Goal: Task Accomplishment & Management: Complete application form

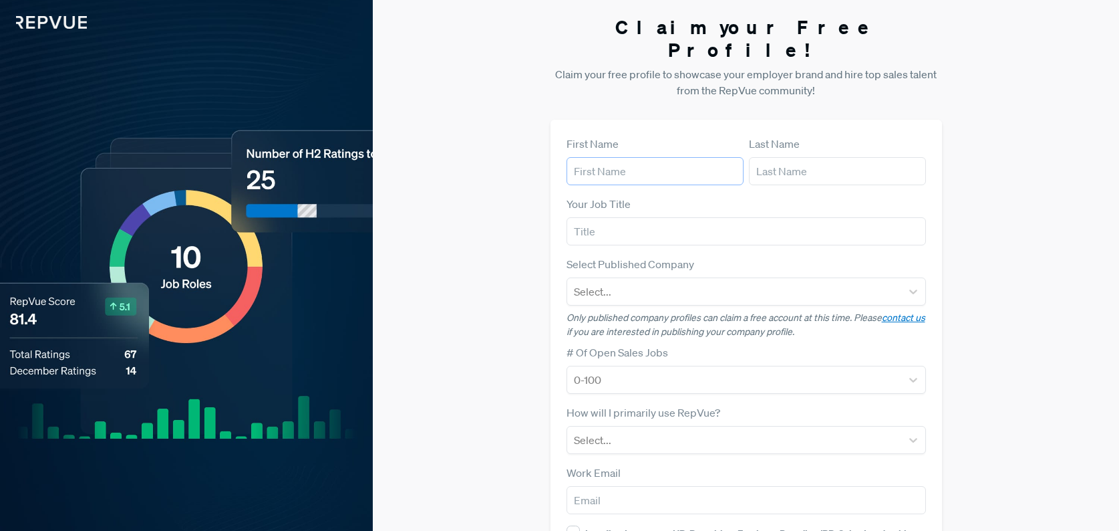
click at [629, 157] on input "text" at bounding box center [655, 171] width 177 height 28
type input "[PERSON_NAME]"
type input "[EMAIL_ADDRESS][DOMAIN_NAME]"
click at [649, 217] on input "text" at bounding box center [746, 231] width 359 height 28
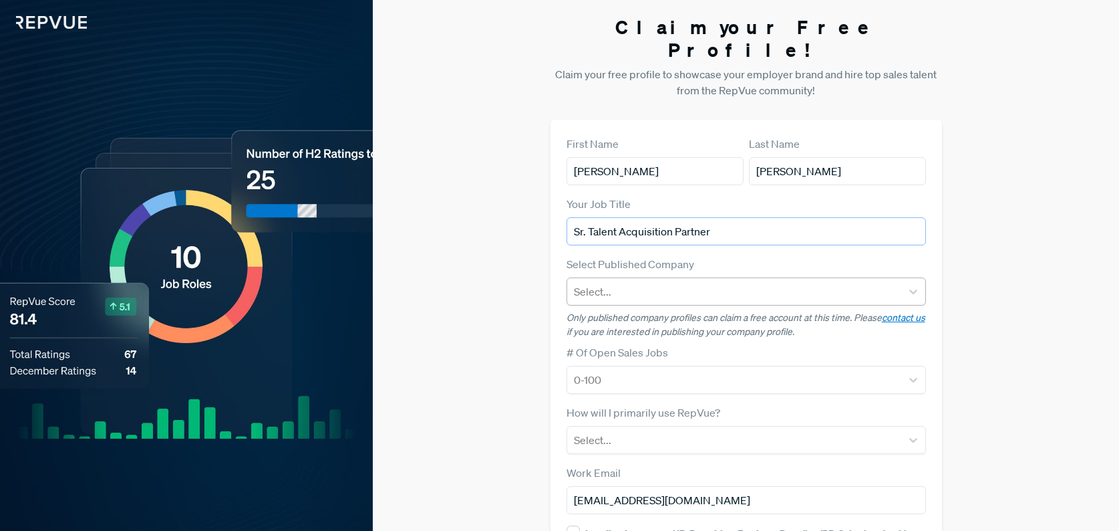
type input "Sr. Talent Acquisition Partner"
click at [634, 282] on div at bounding box center [734, 291] width 321 height 19
click at [577, 256] on label "Select Published Company" at bounding box center [631, 264] width 128 height 16
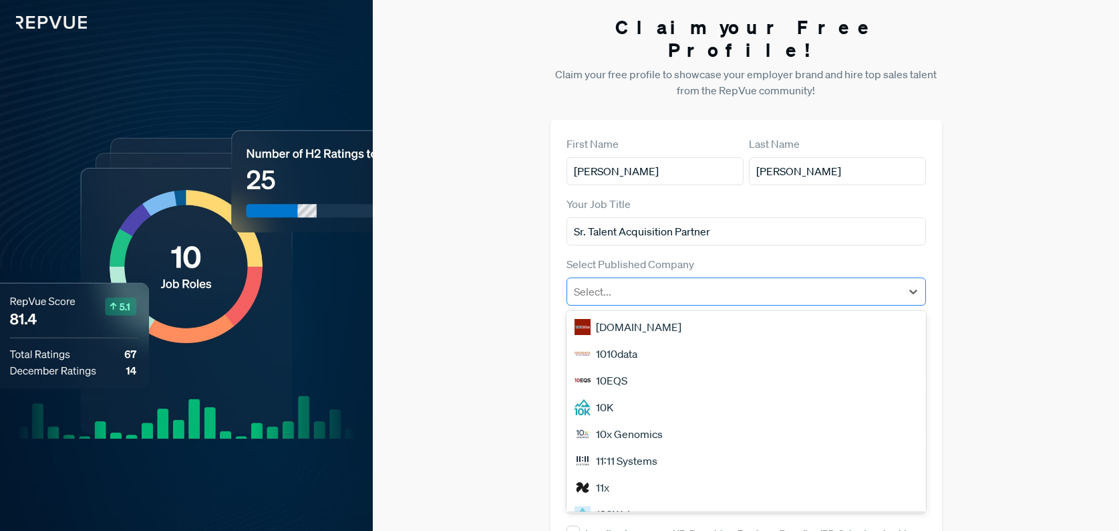
click at [585, 282] on div at bounding box center [734, 291] width 321 height 19
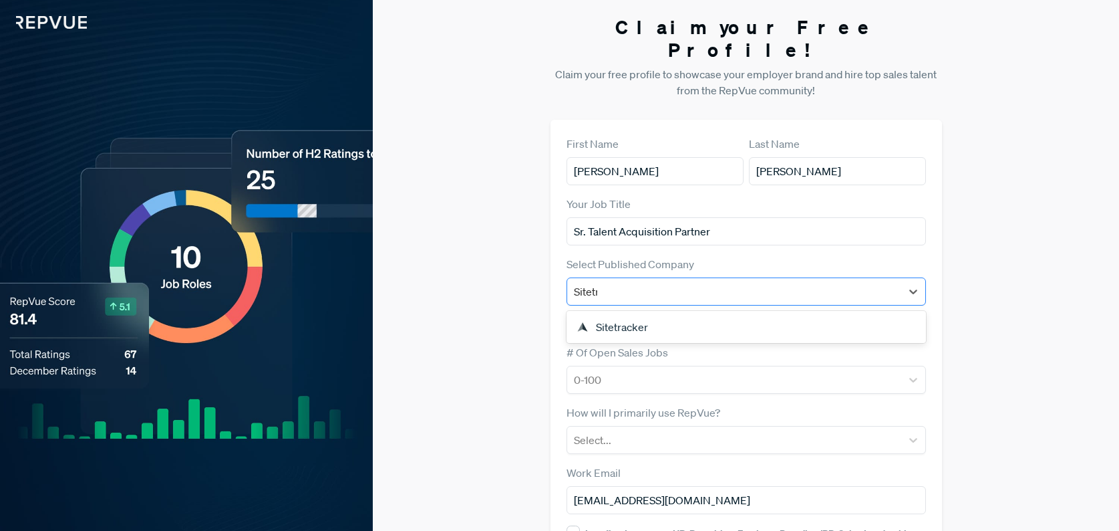
type input "Sitetra"
click at [617, 313] on div "Sitetracker" at bounding box center [746, 326] width 359 height 27
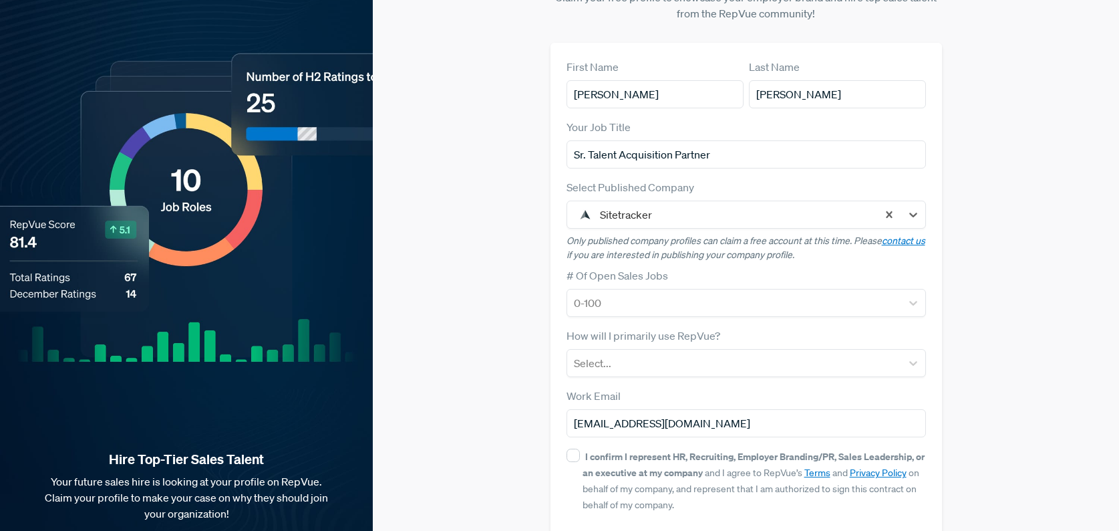
scroll to position [85, 0]
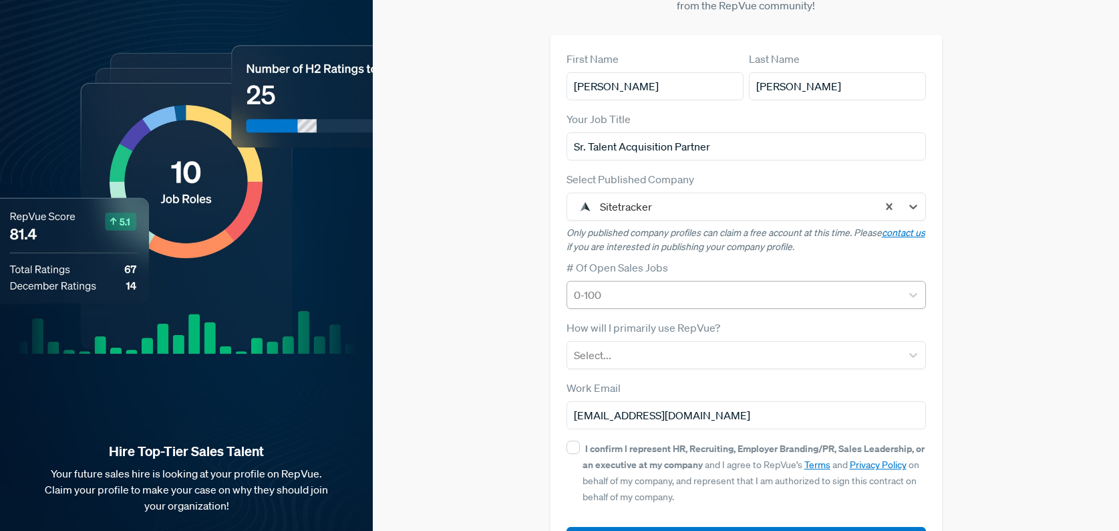
click at [591, 285] on div at bounding box center [734, 294] width 321 height 19
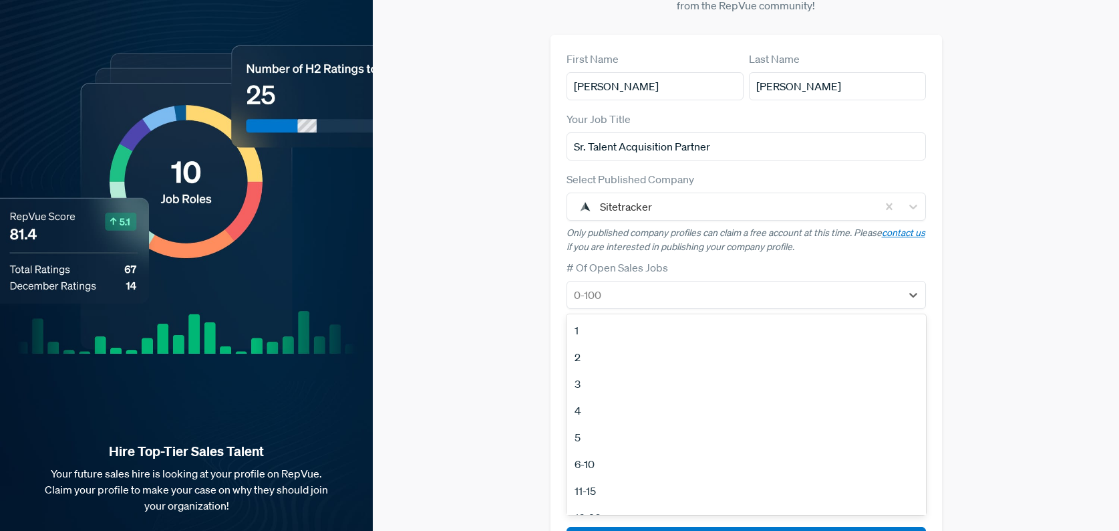
click at [580, 343] on div "2" at bounding box center [746, 356] width 359 height 27
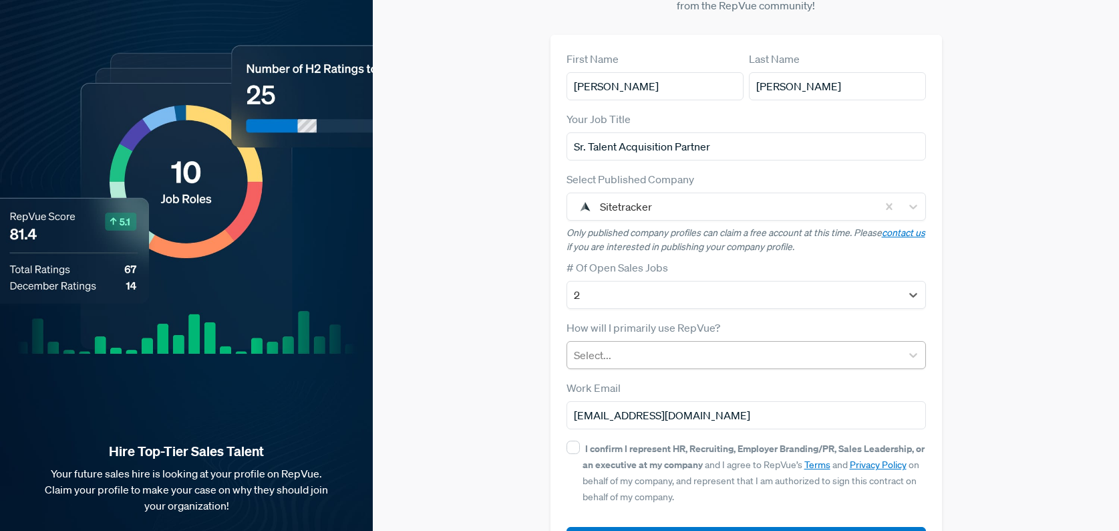
click at [615, 345] on div at bounding box center [734, 354] width 321 height 19
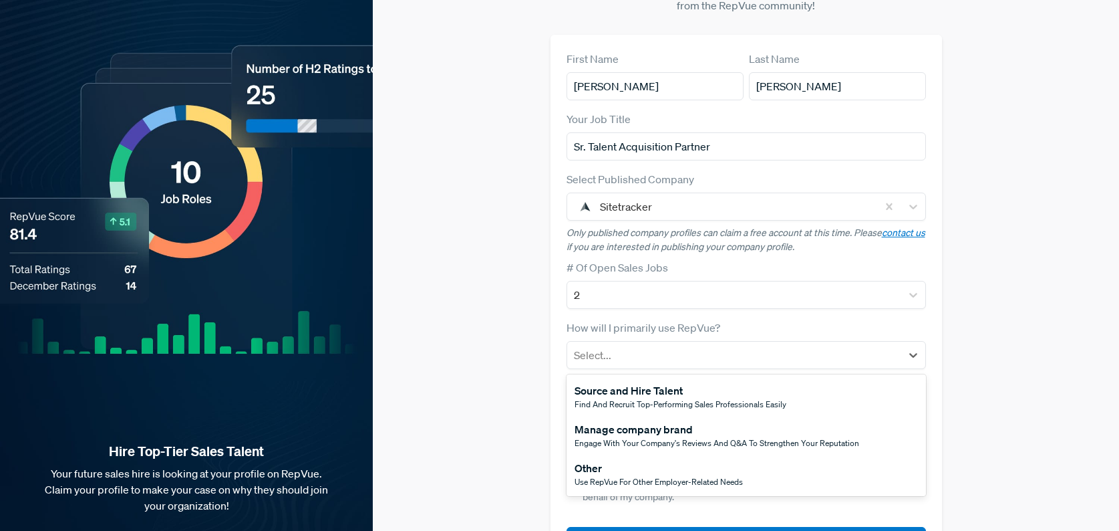
click at [637, 421] on div "Manage company brand" at bounding box center [717, 429] width 285 height 16
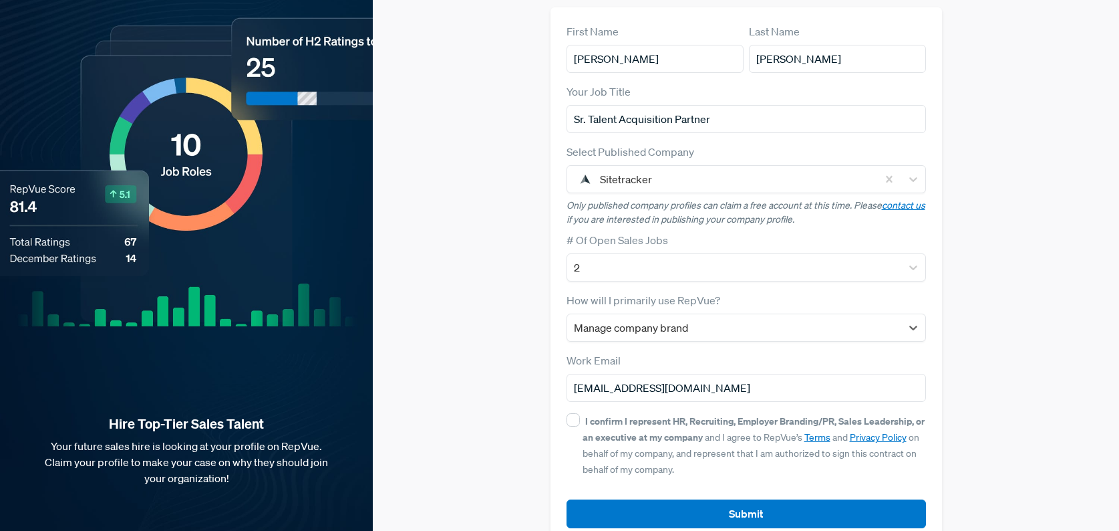
scroll to position [120, 0]
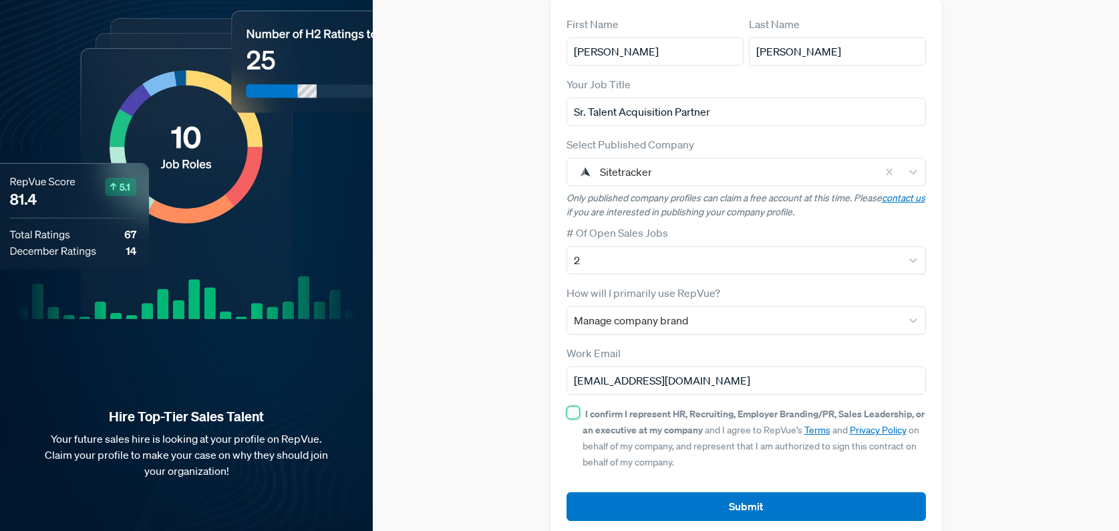
click at [577, 406] on input "I confirm I represent HR, Recruiting, Employer Branding/PR, Sales Leadership, o…" at bounding box center [573, 412] width 13 height 13
checkbox input "true"
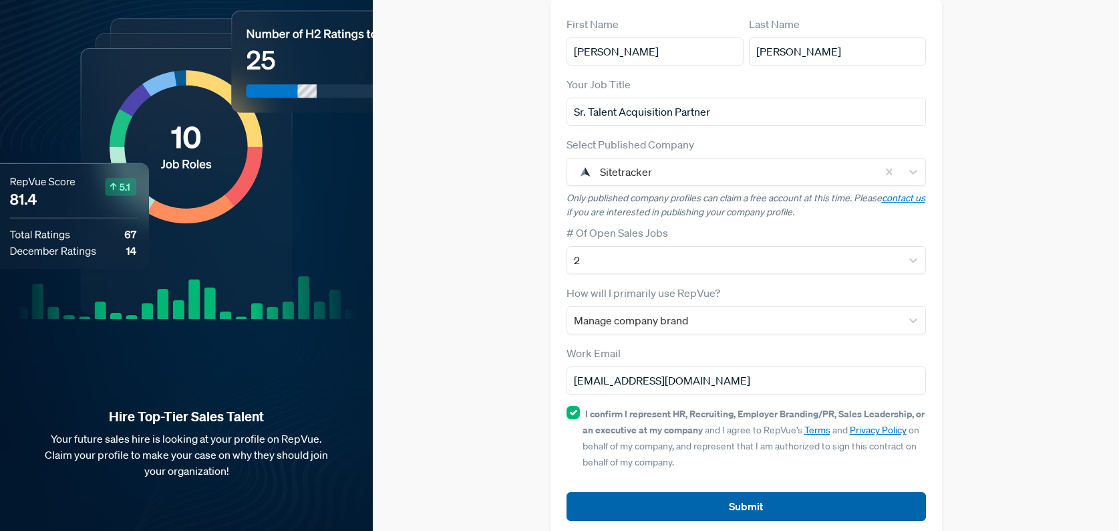
click at [718, 492] on button "Submit" at bounding box center [746, 506] width 359 height 29
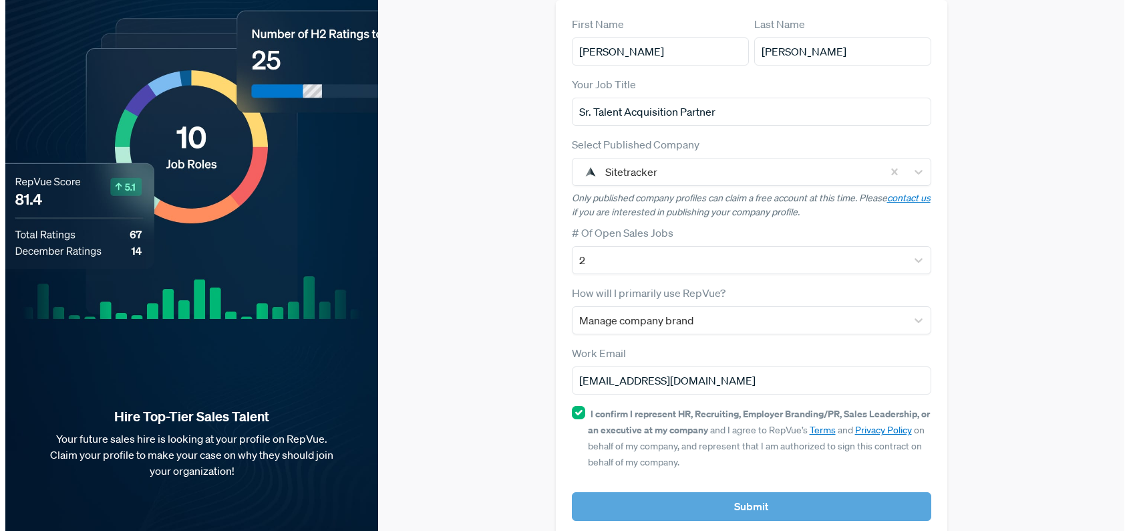
scroll to position [0, 0]
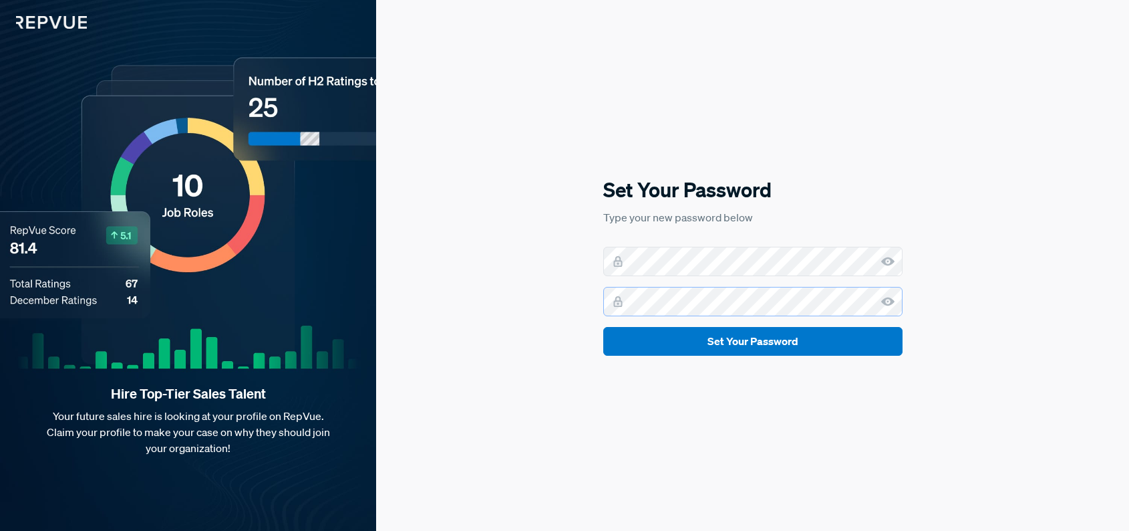
click at [603, 327] on button "Set Your Password" at bounding box center [752, 341] width 299 height 29
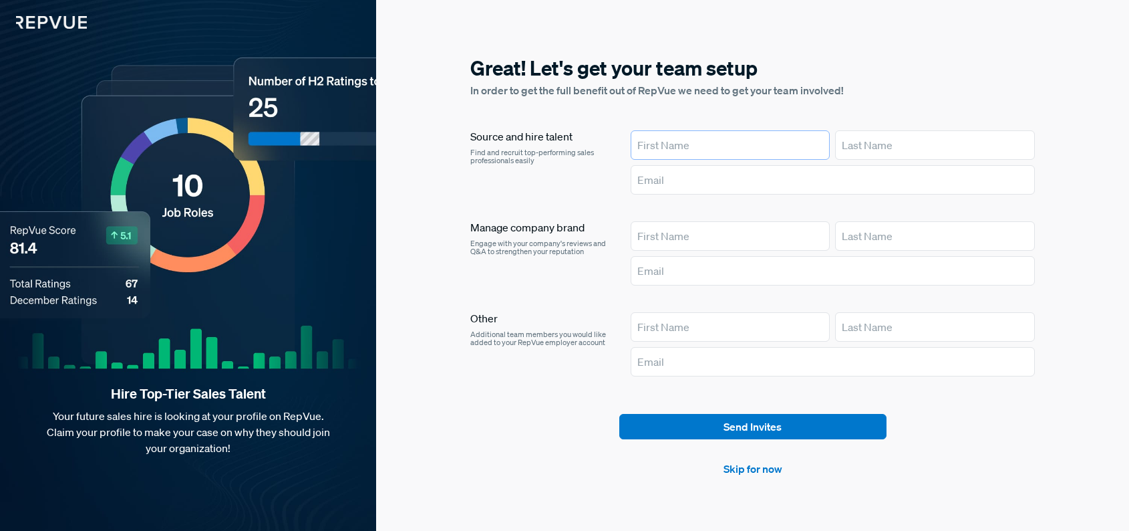
click at [741, 144] on input "text" at bounding box center [731, 144] width 200 height 29
type input "[PERSON_NAME]"
type input "[EMAIL_ADDRESS][DOMAIN_NAME]"
click at [700, 243] on input "text" at bounding box center [731, 235] width 200 height 29
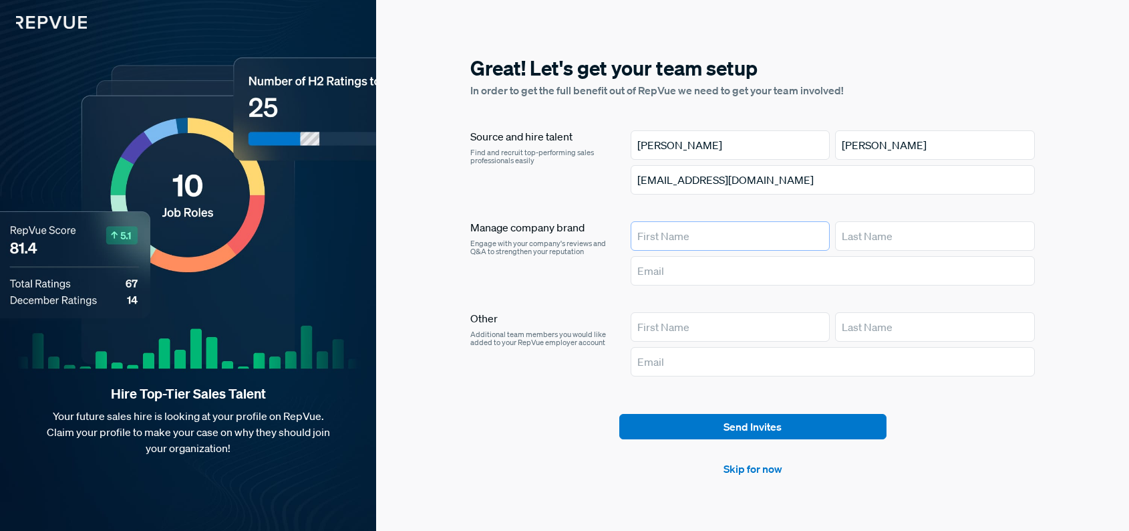
type input "[PERSON_NAME]"
type input "[EMAIL_ADDRESS][DOMAIN_NAME]"
drag, startPoint x: 791, startPoint y: 273, endPoint x: 649, endPoint y: 221, distance: 150.9
click at [649, 221] on article "Alexis Bierman abierman@sitetracker.com" at bounding box center [833, 253] width 404 height 64
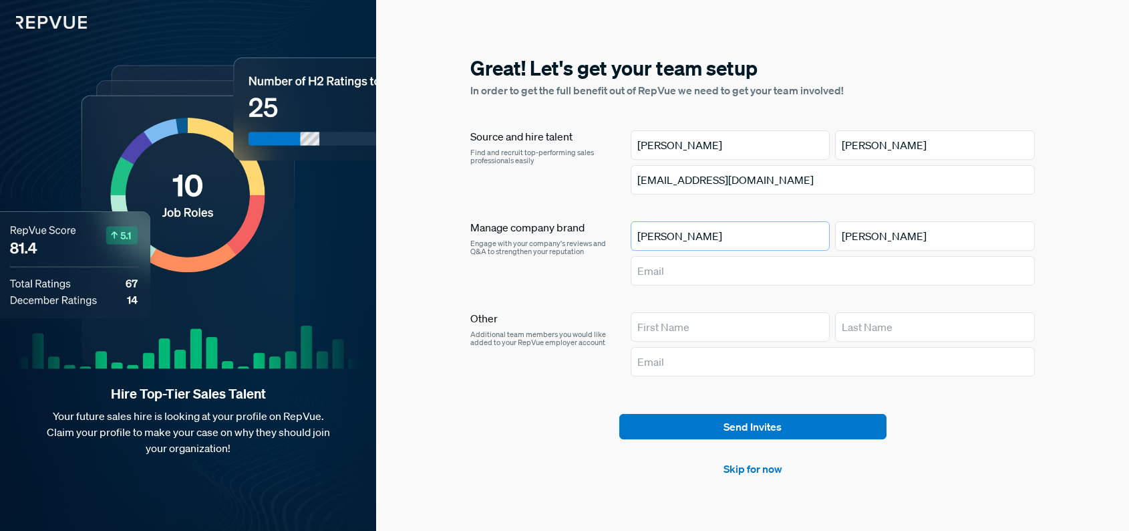
drag, startPoint x: 647, startPoint y: 226, endPoint x: 573, endPoint y: 216, distance: 74.1
click at [574, 218] on article "Source and hire talent Find and recruit top-performing sales professionals easi…" at bounding box center [752, 255] width 565 height 251
drag, startPoint x: 888, startPoint y: 242, endPoint x: 638, endPoint y: 218, distance: 251.0
click at [652, 220] on article "Source and hire talent Find and recruit top-performing sales professionals easi…" at bounding box center [752, 255] width 565 height 251
drag, startPoint x: 718, startPoint y: 183, endPoint x: 575, endPoint y: 160, distance: 144.2
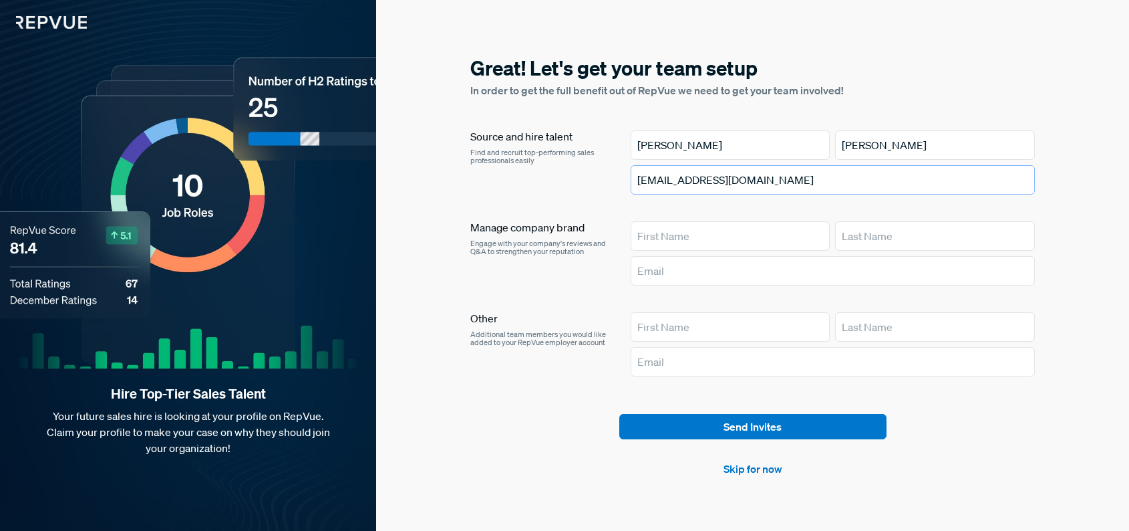
click at [573, 162] on article "Source and hire talent Find and recruit top-performing sales professionals easi…" at bounding box center [752, 164] width 565 height 69
drag, startPoint x: 683, startPoint y: 139, endPoint x: 581, endPoint y: 138, distance: 102.2
click at [581, 139] on article "Source and hire talent Find and recruit top-performing sales professionals easi…" at bounding box center [752, 164] width 565 height 69
drag, startPoint x: 904, startPoint y: 141, endPoint x: 774, endPoint y: 144, distance: 129.7
click at [770, 144] on div "[PERSON_NAME]" at bounding box center [833, 144] width 404 height 29
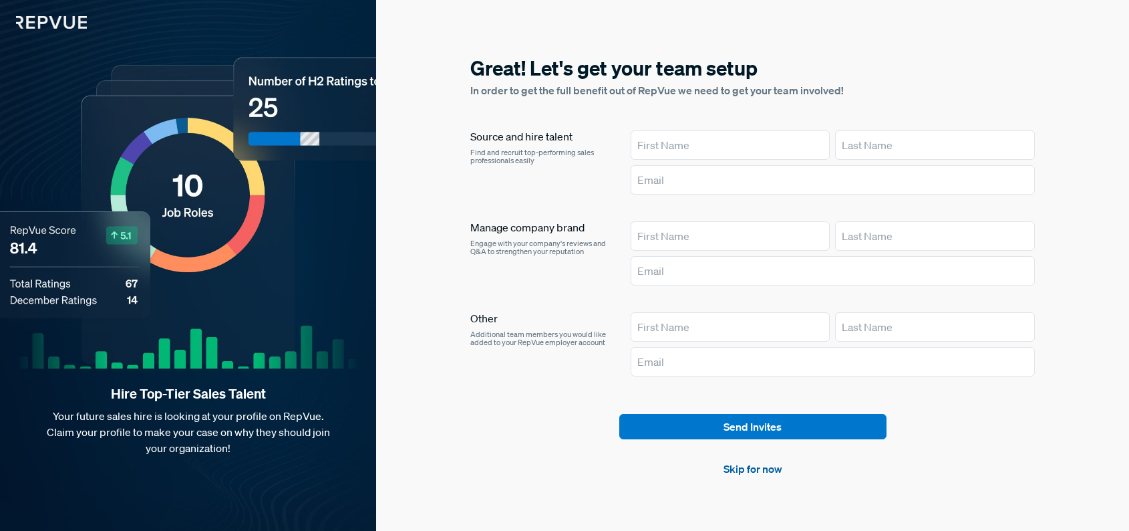
click at [763, 467] on link "Skip for now" at bounding box center [753, 468] width 59 height 16
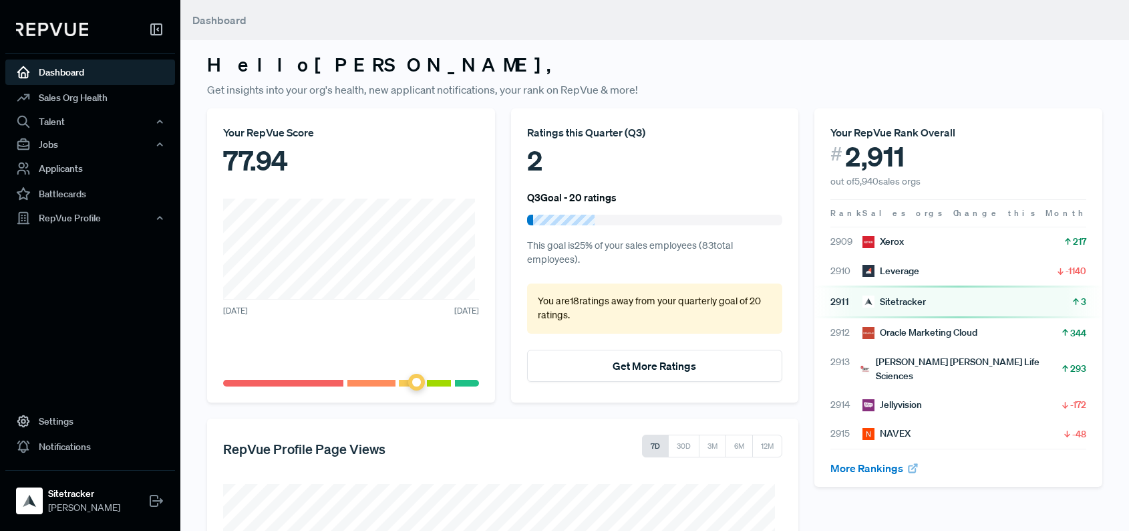
click at [527, 156] on div "2" at bounding box center [655, 160] width 256 height 40
click at [49, 102] on link "Sales Org Health" at bounding box center [90, 97] width 170 height 25
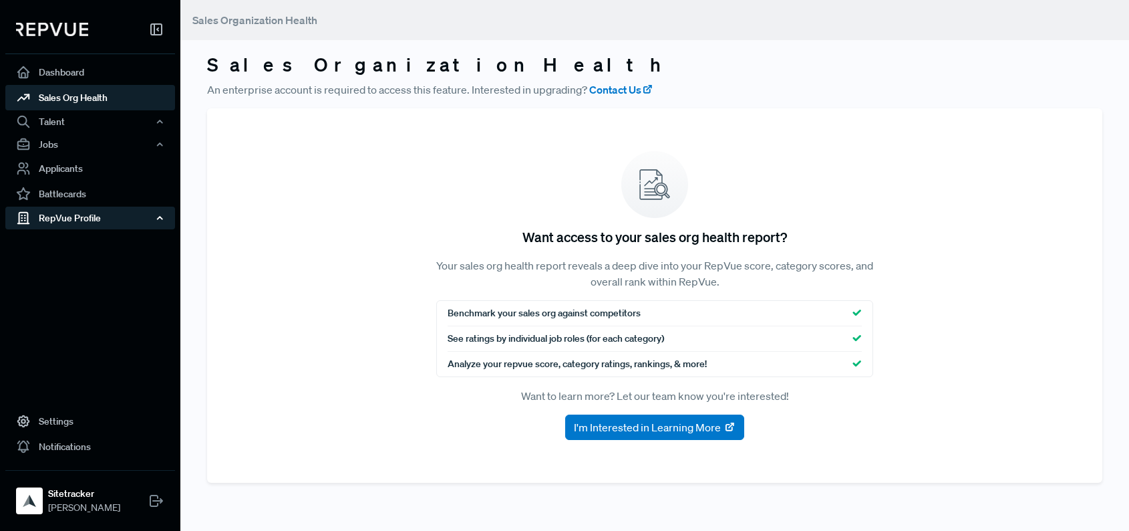
click at [80, 218] on div "RepVue Profile" at bounding box center [90, 217] width 170 height 23
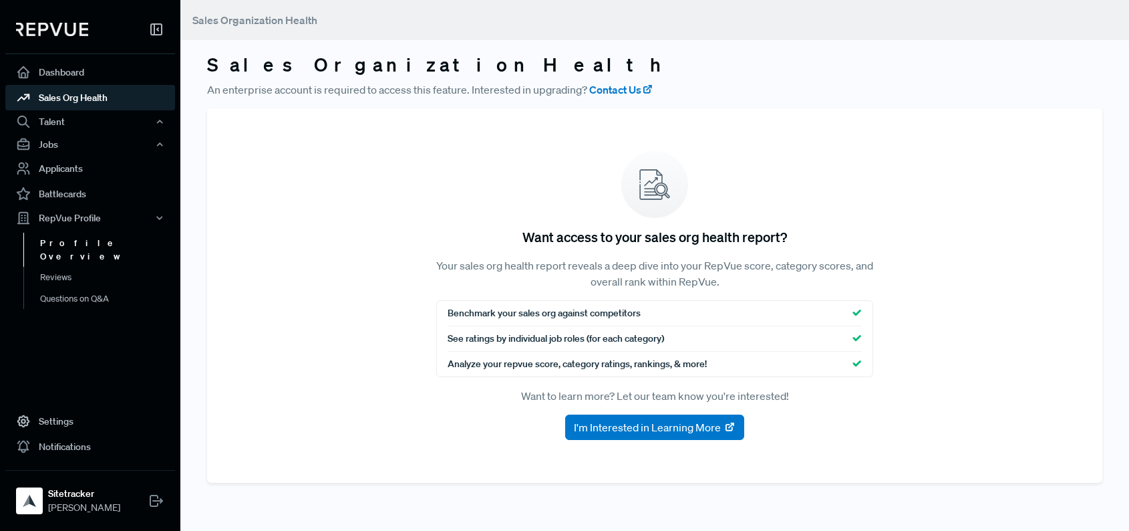
click at [86, 243] on link "Profile Overview" at bounding box center [108, 250] width 170 height 34
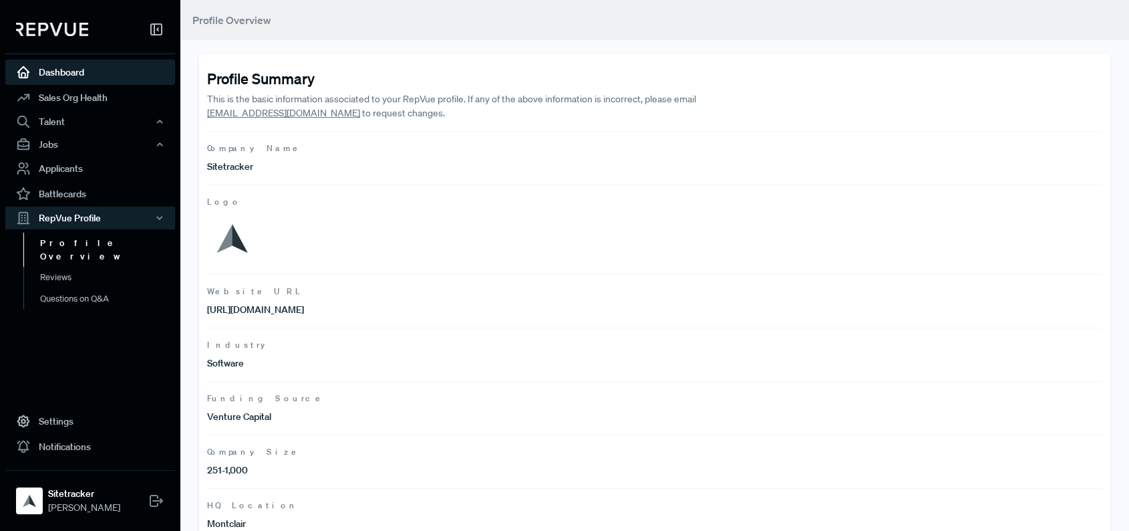
click at [76, 67] on link "Dashboard" at bounding box center [90, 71] width 170 height 25
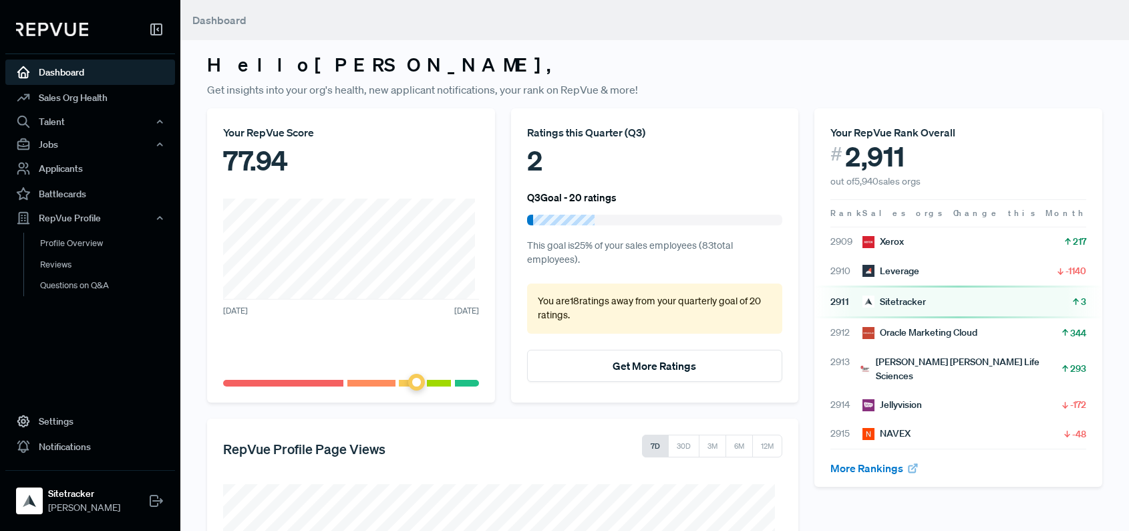
click at [931, 301] on article "2911 Sitetracker 3" at bounding box center [959, 302] width 256 height 14
click at [833, 303] on span "2911" at bounding box center [847, 302] width 32 height 14
click at [414, 380] on span at bounding box center [416, 382] width 17 height 17
click at [545, 219] on div at bounding box center [563, 219] width 61 height 11
click at [152, 29] on icon at bounding box center [156, 29] width 16 height 16
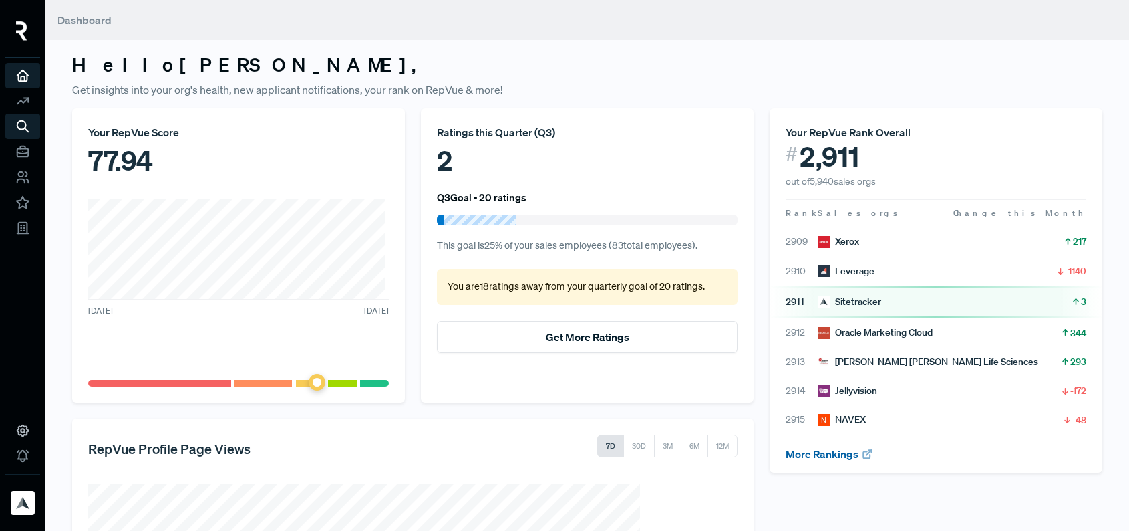
click at [819, 455] on link "More Rankings" at bounding box center [830, 453] width 88 height 13
click at [20, 78] on use at bounding box center [22, 75] width 11 height 11
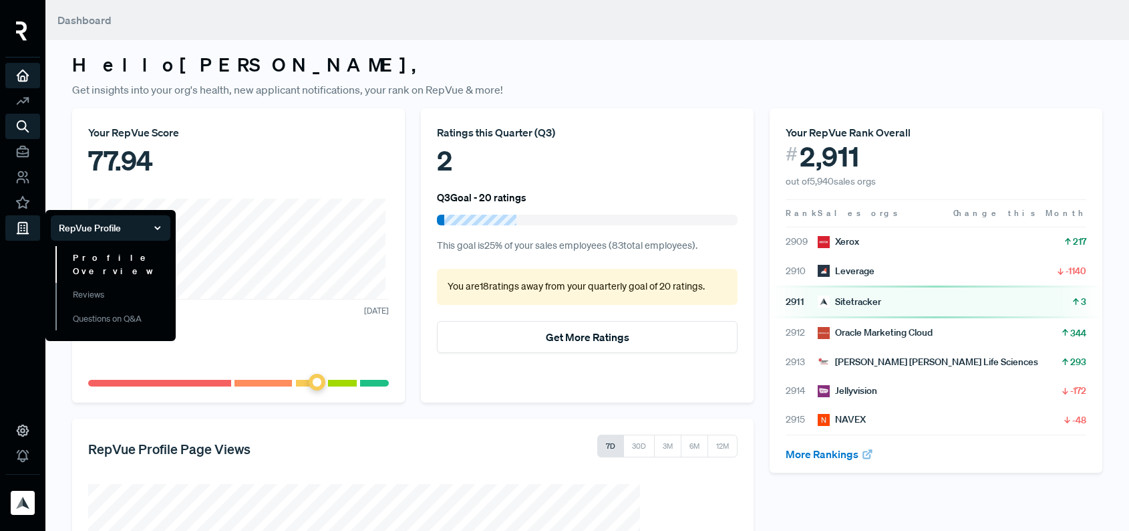
click at [110, 250] on link "Profile Overview" at bounding box center [112, 264] width 115 height 37
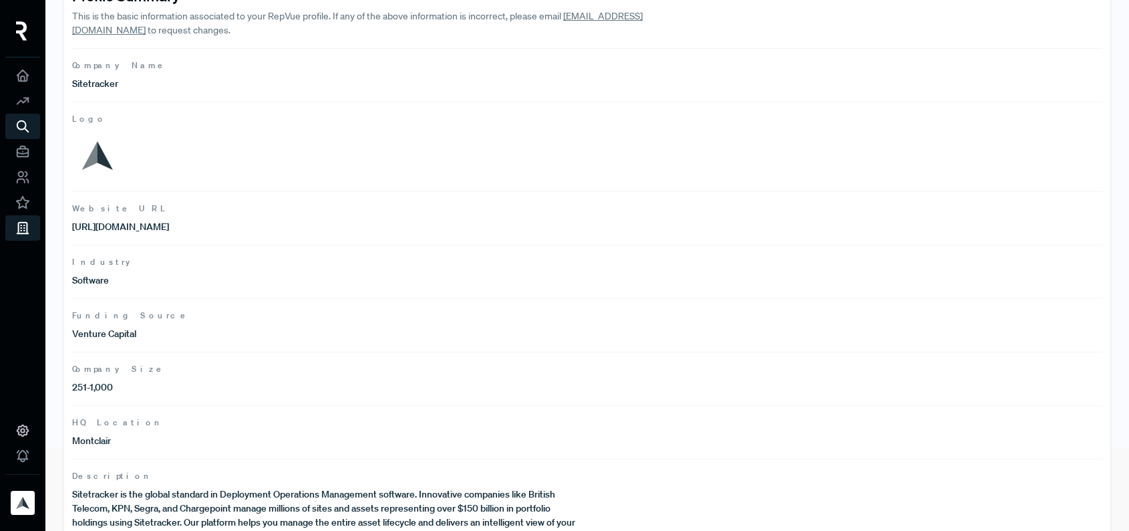
scroll to position [122, 0]
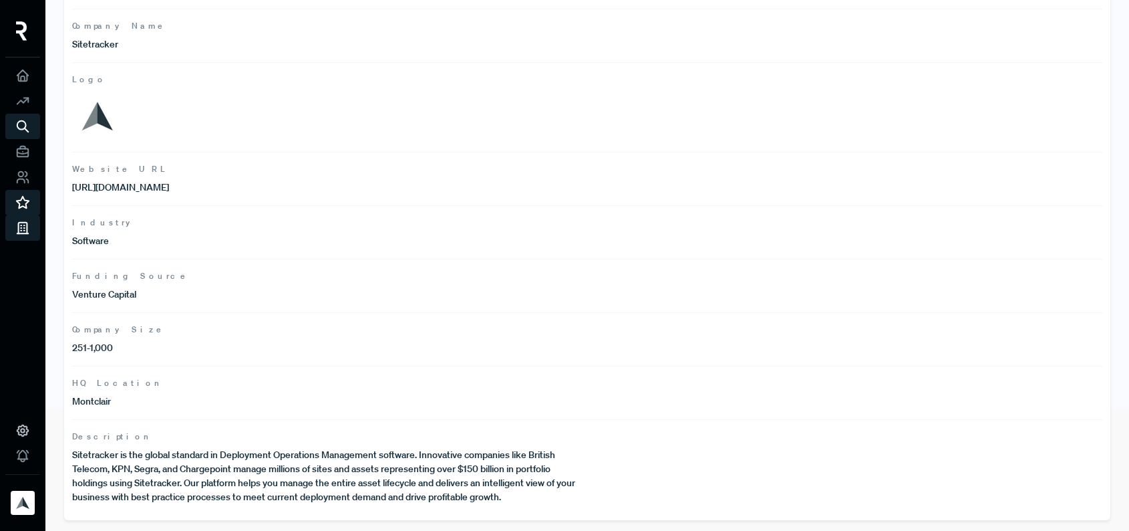
click at [19, 198] on icon at bounding box center [22, 202] width 15 height 15
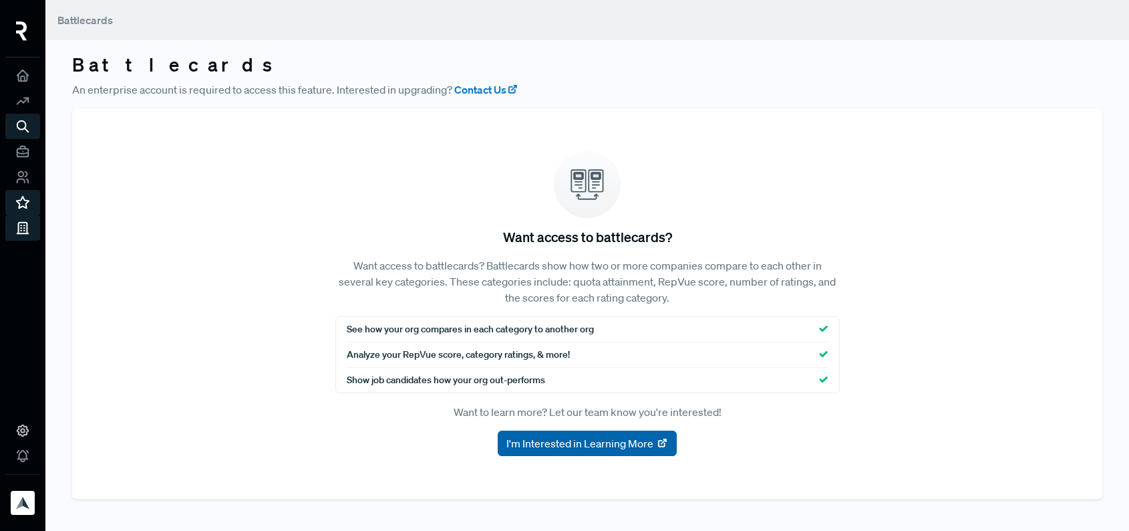
click at [659, 446] on use at bounding box center [662, 442] width 7 height 7
click at [17, 80] on icon at bounding box center [22, 75] width 15 height 15
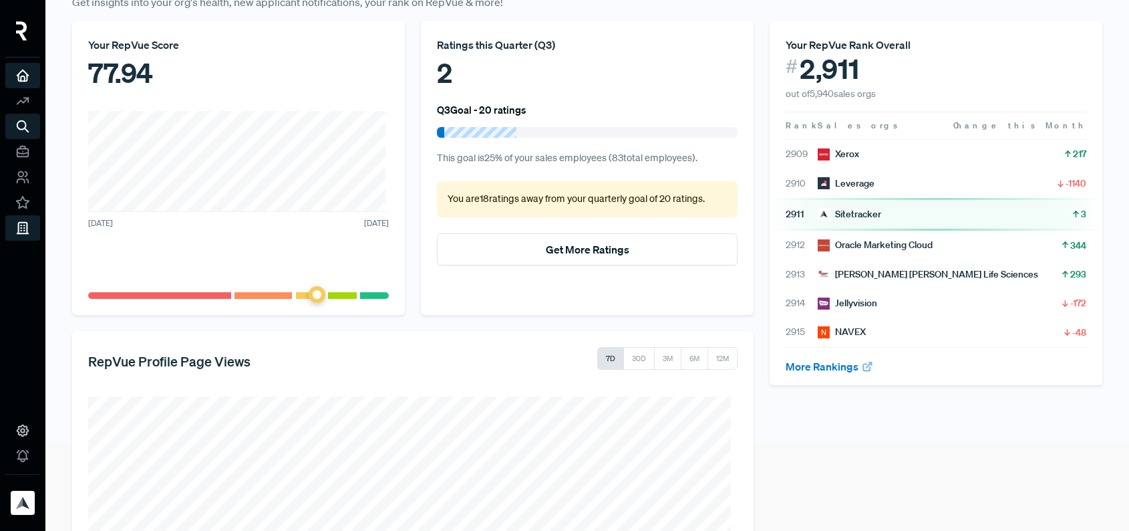
scroll to position [90, 0]
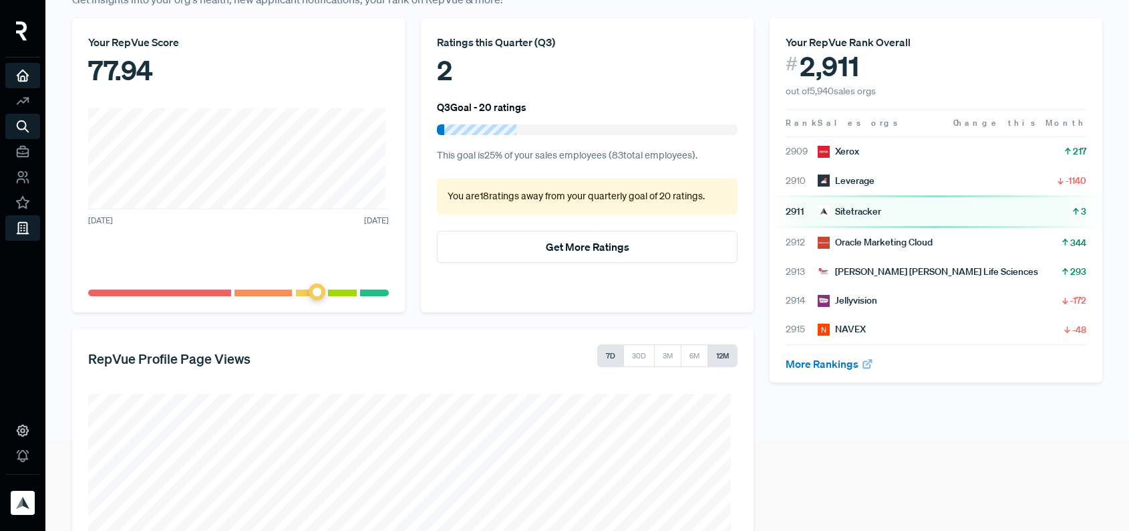
click at [716, 361] on button "12M" at bounding box center [723, 355] width 30 height 23
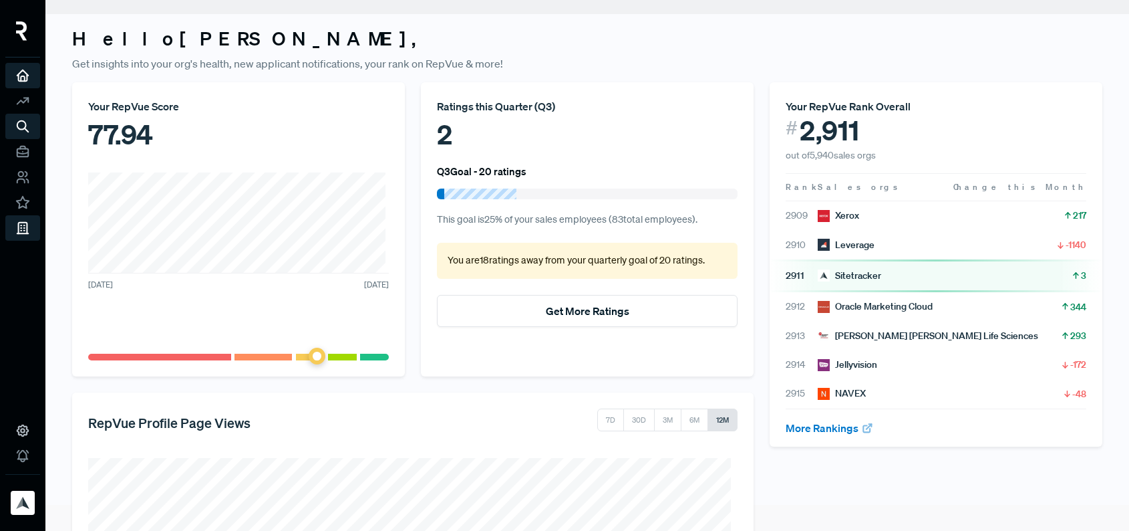
scroll to position [0, 0]
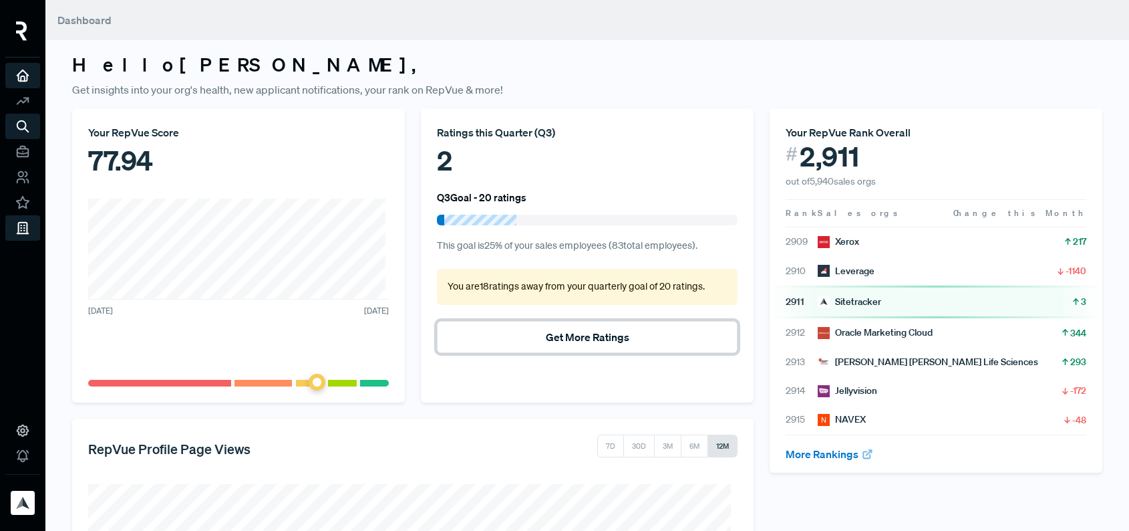
click at [533, 341] on button "Get More Ratings" at bounding box center [587, 337] width 301 height 32
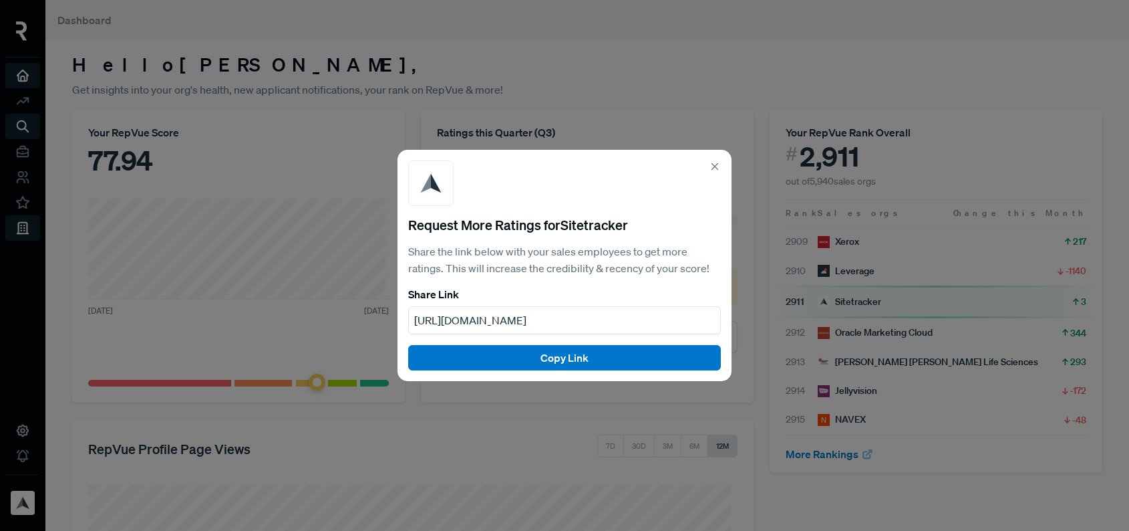
click at [718, 162] on icon at bounding box center [715, 166] width 12 height 12
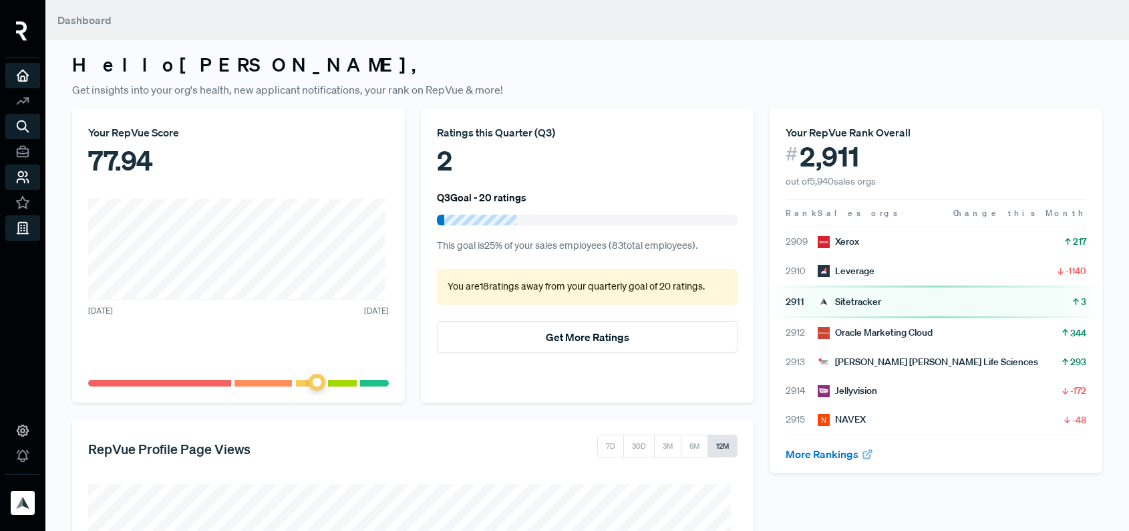
click at [26, 179] on use at bounding box center [22, 177] width 11 height 11
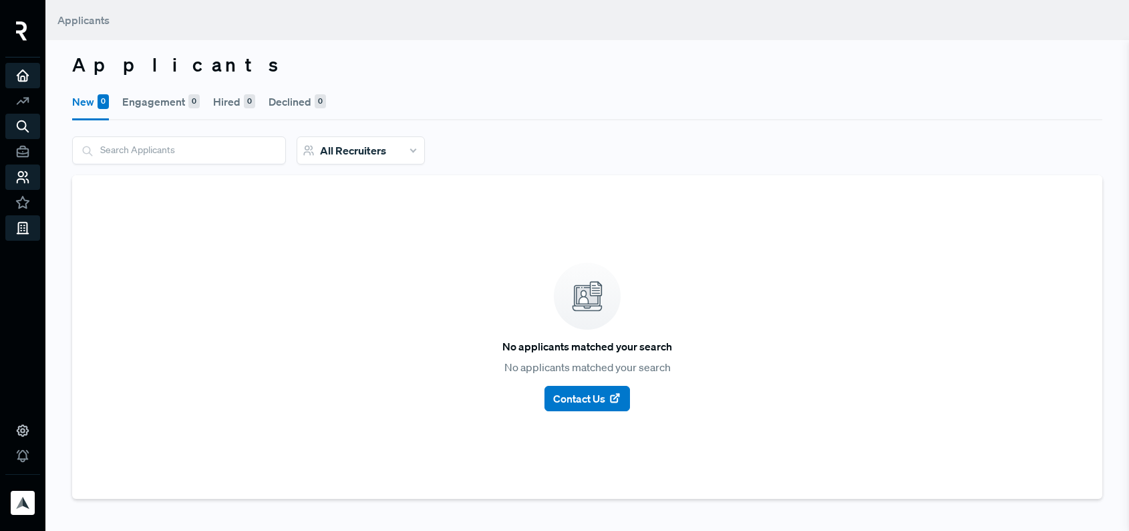
click at [26, 68] on icon at bounding box center [22, 75] width 15 height 15
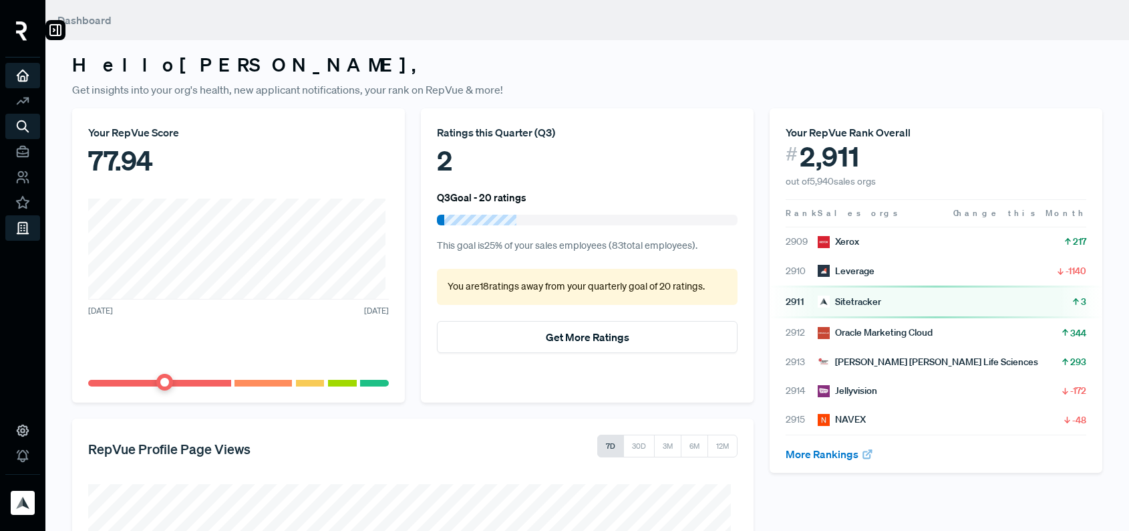
click at [19, 29] on img at bounding box center [21, 30] width 11 height 19
click at [84, 15] on span "Dashboard" at bounding box center [84, 19] width 54 height 13
click at [22, 506] on img at bounding box center [22, 502] width 21 height 21
